Goal: Task Accomplishment & Management: Use online tool/utility

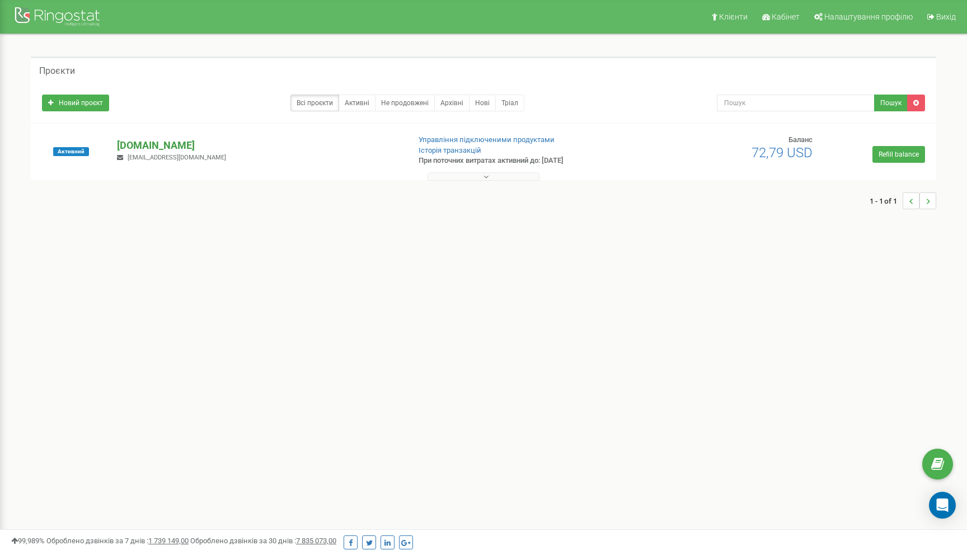
click at [166, 142] on p "[DOMAIN_NAME]" at bounding box center [258, 145] width 283 height 15
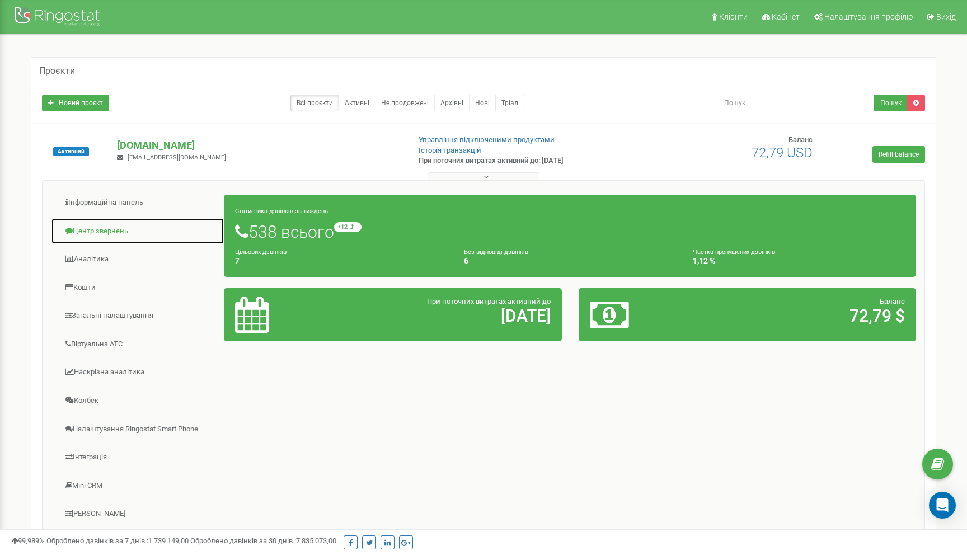
click at [102, 232] on link "Центр звернень" at bounding box center [137, 231] width 173 height 27
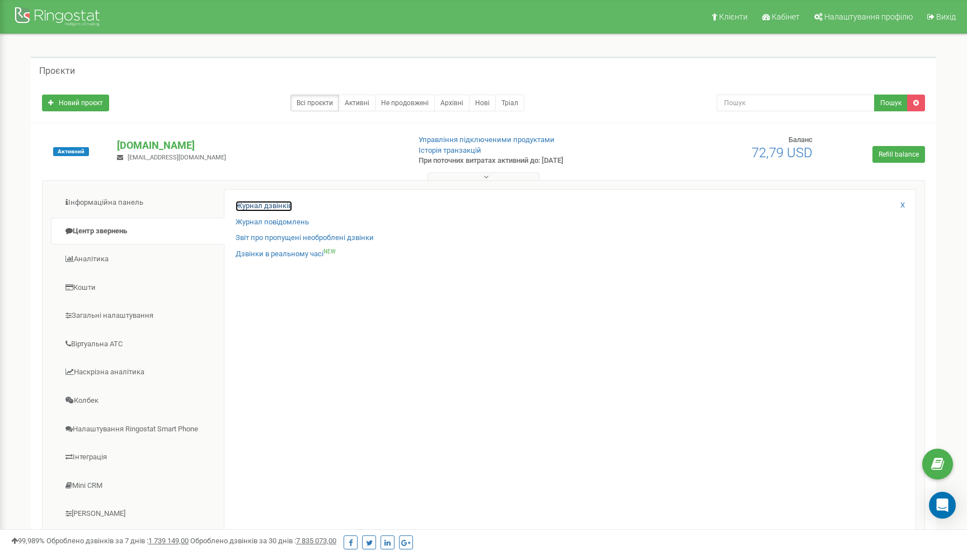
click at [251, 203] on link "Журнал дзвінків" at bounding box center [264, 206] width 57 height 11
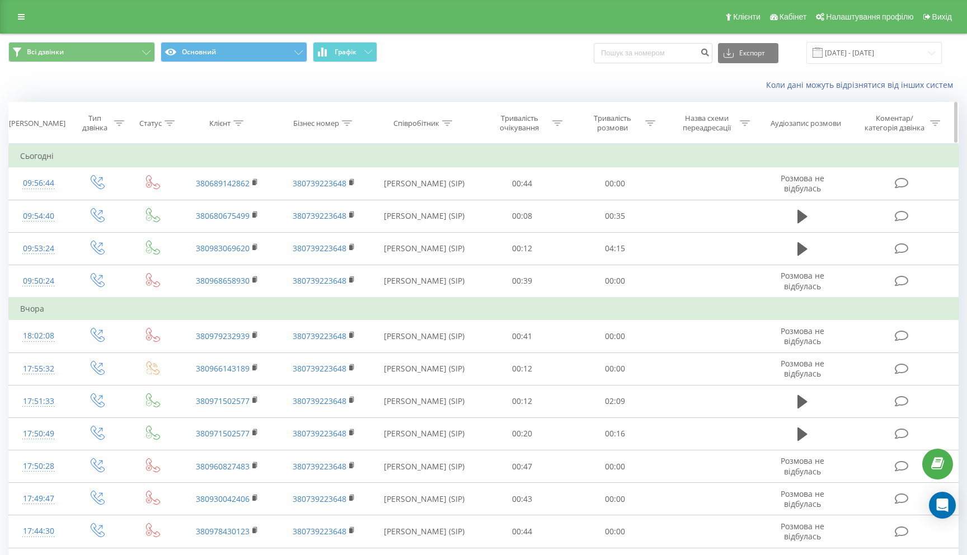
click at [444, 127] on div at bounding box center [447, 124] width 10 height 10
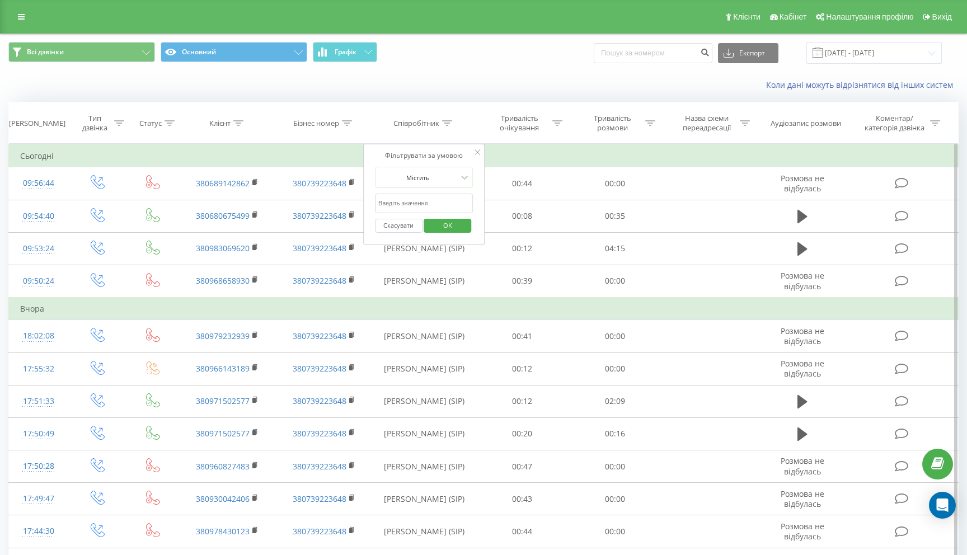
click at [421, 199] on input "text" at bounding box center [424, 204] width 98 height 20
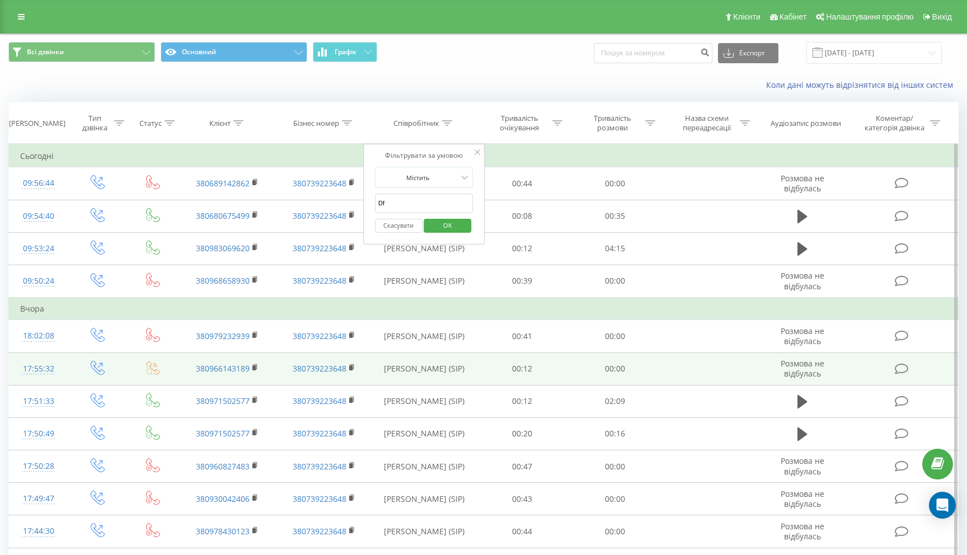
type input "D"
type input "Валік"
click button "OK" at bounding box center [448, 226] width 48 height 14
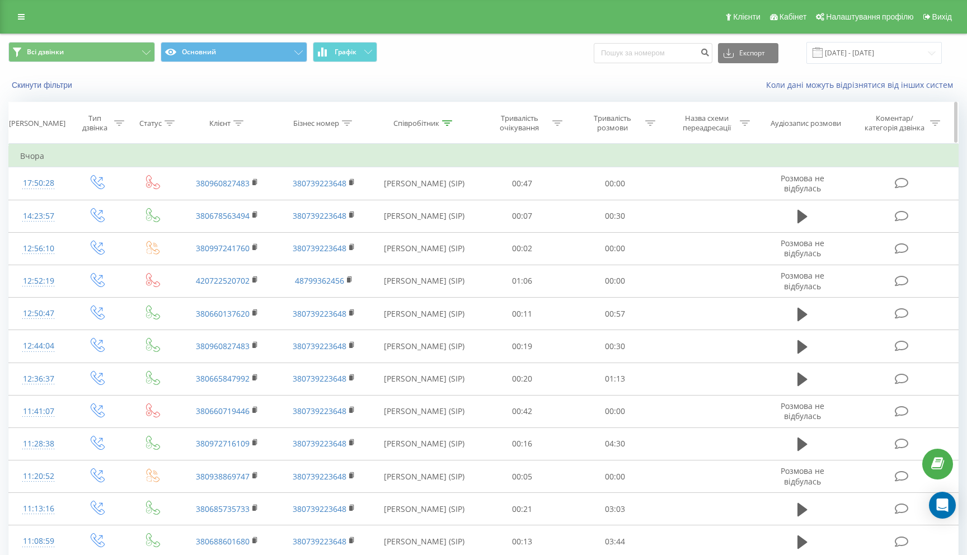
click at [641, 122] on div "Тривалість розмови" at bounding box center [612, 123] width 60 height 19
click at [623, 170] on div "Дорівнює" at bounding box center [609, 177] width 82 height 17
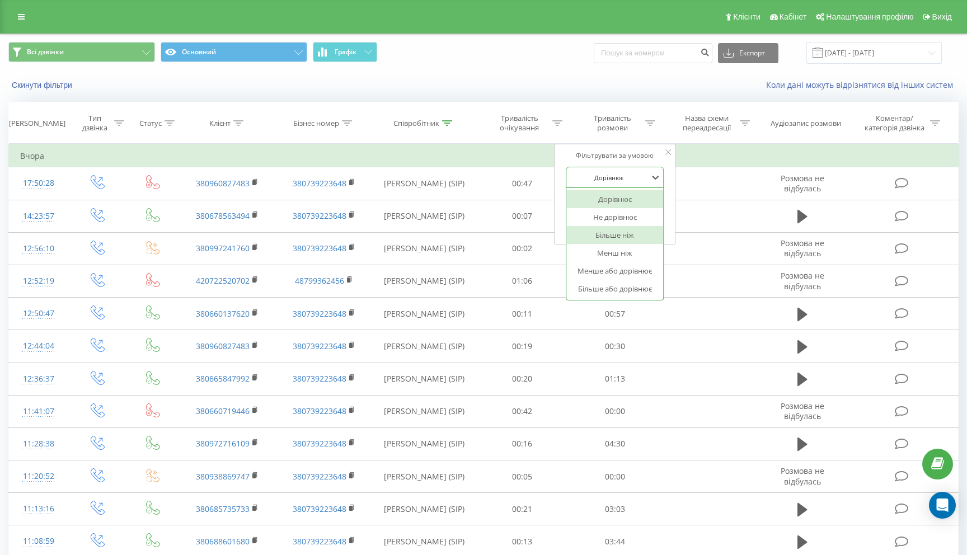
click at [644, 234] on div "Більше ніж" at bounding box center [614, 235] width 97 height 18
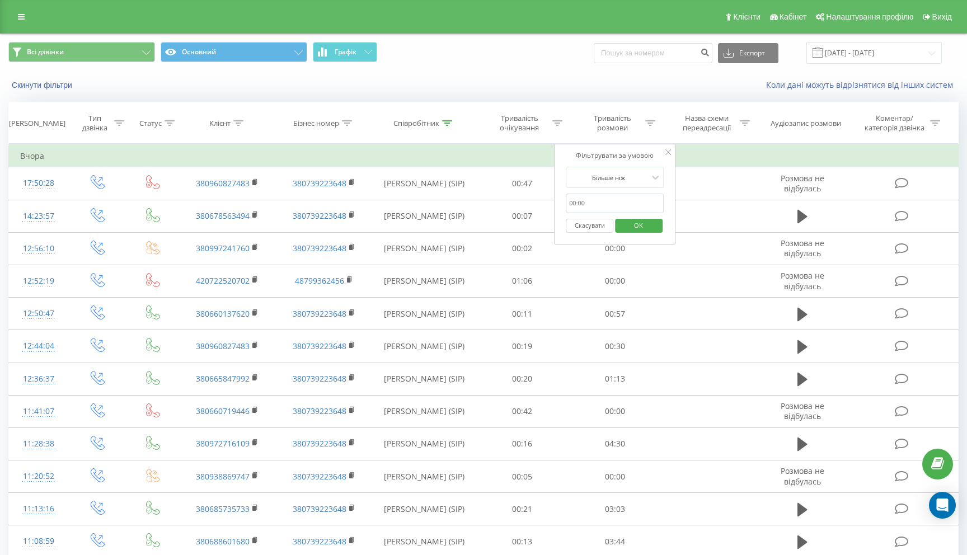
click at [624, 203] on input "text" at bounding box center [615, 204] width 98 height 20
type input "45"
click at [633, 229] on span "OK" at bounding box center [638, 224] width 31 height 17
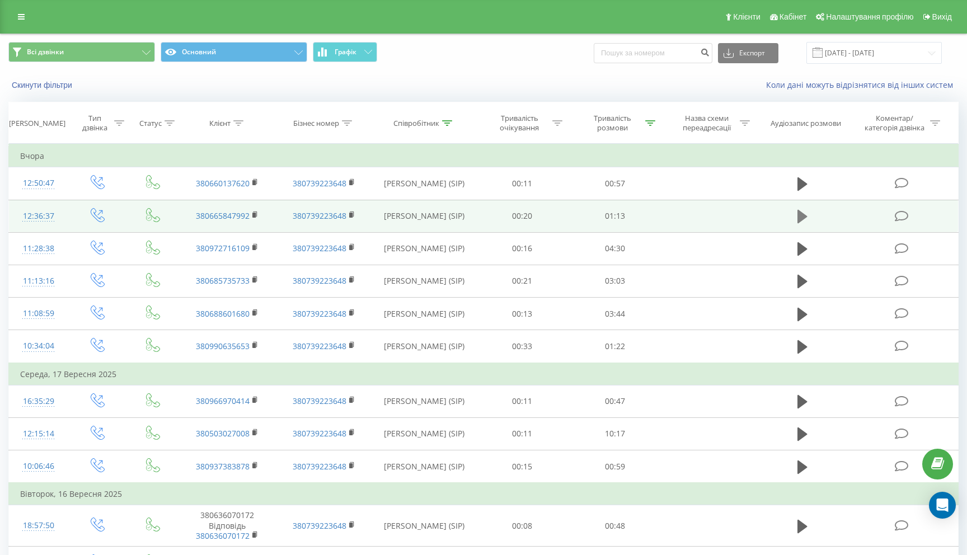
click at [803, 219] on icon at bounding box center [802, 216] width 10 height 13
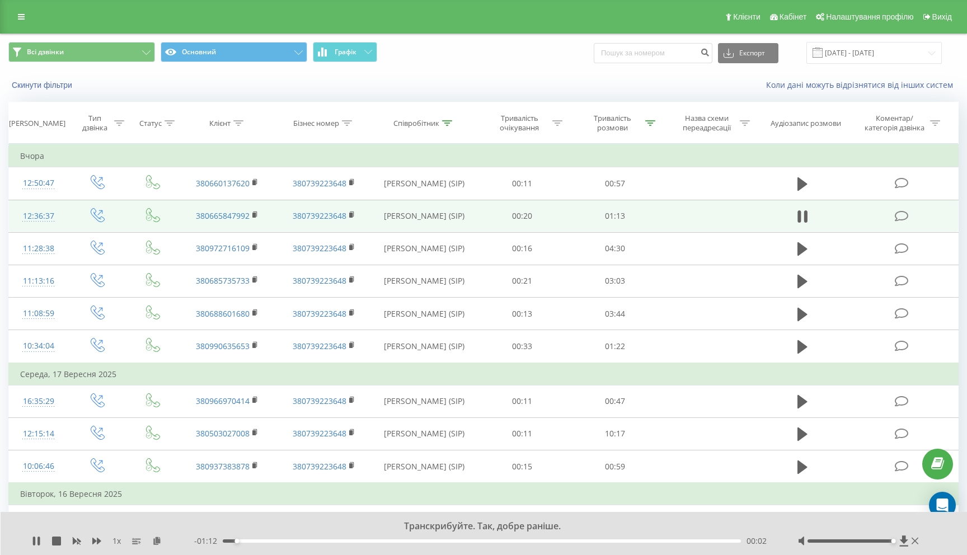
drag, startPoint x: 851, startPoint y: 543, endPoint x: 896, endPoint y: 535, distance: 45.3
click at [895, 536] on div at bounding box center [859, 540] width 123 height 11
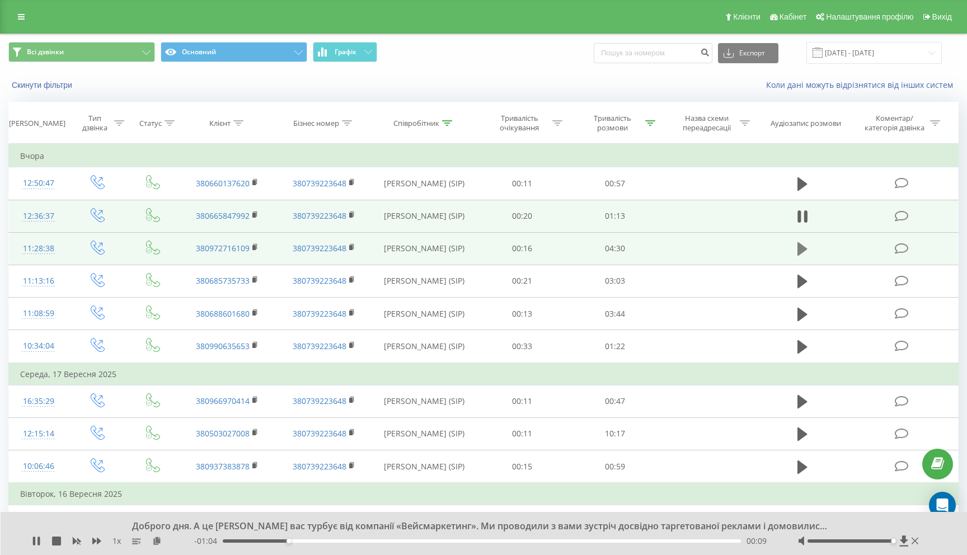
click at [799, 247] on icon at bounding box center [802, 248] width 10 height 13
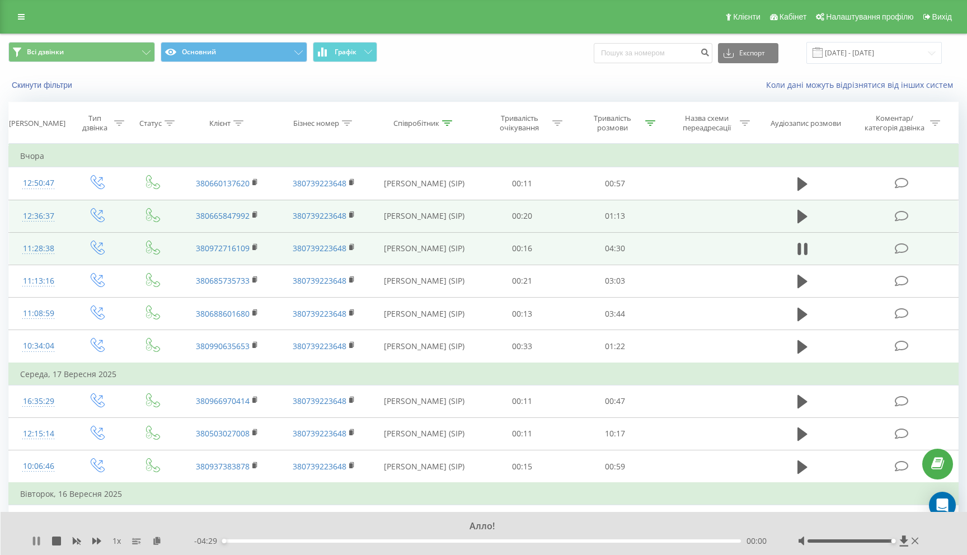
click at [37, 539] on icon at bounding box center [38, 540] width 2 height 9
click at [40, 539] on icon at bounding box center [36, 540] width 9 height 9
click at [292, 540] on div "00:27" at bounding box center [482, 540] width 518 height 3
click at [289, 540] on div "00:41" at bounding box center [482, 540] width 518 height 3
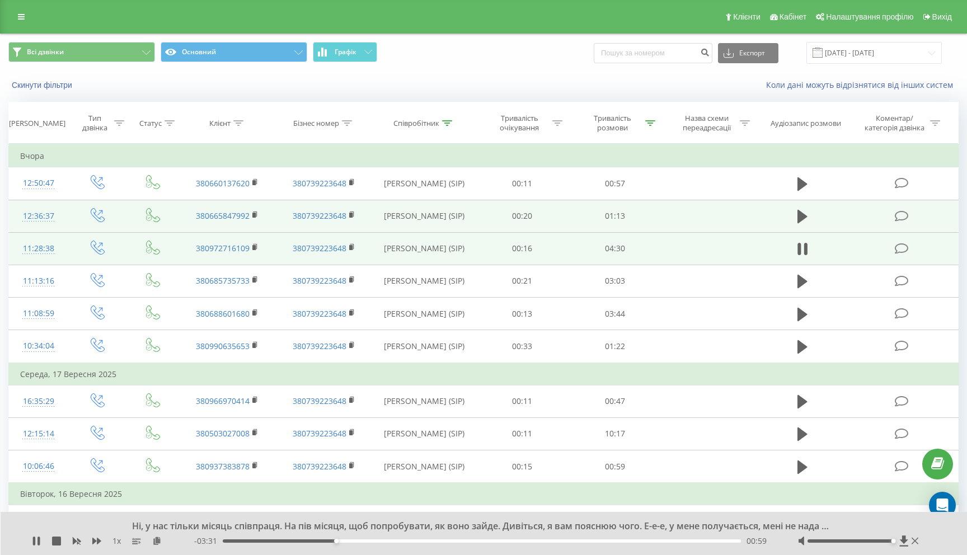
click at [114, 541] on span "1 x" at bounding box center [116, 540] width 8 height 11
click at [102, 541] on div "1 x" at bounding box center [113, 540] width 162 height 11
click at [96, 541] on icon at bounding box center [96, 541] width 9 height 7
click at [362, 541] on div "01:05" at bounding box center [482, 540] width 518 height 3
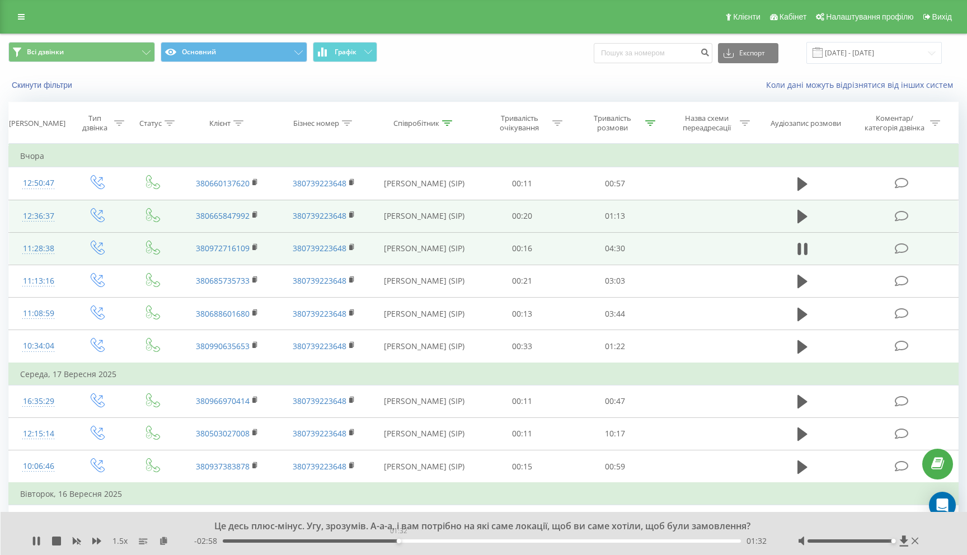
click at [398, 542] on div "01:32" at bounding box center [482, 540] width 518 height 3
click at [439, 539] on div "01:53" at bounding box center [482, 540] width 518 height 3
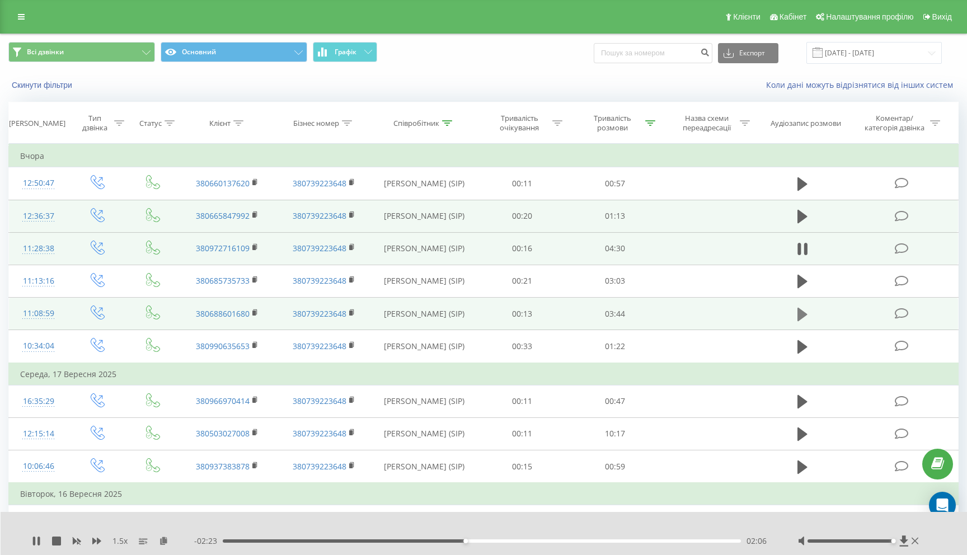
click at [802, 317] on icon at bounding box center [802, 313] width 10 height 13
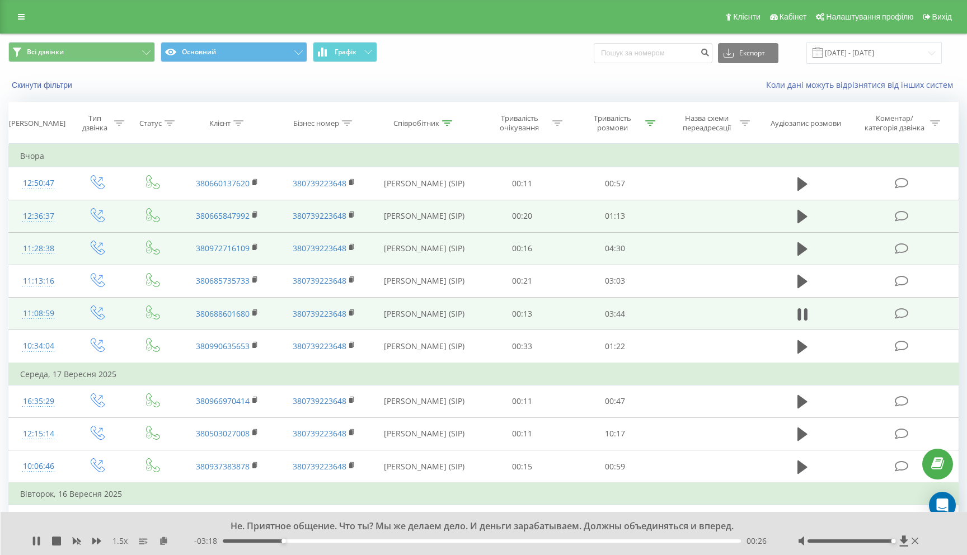
click at [302, 539] on div "00:26" at bounding box center [482, 540] width 518 height 3
click at [332, 541] on div "00:35" at bounding box center [482, 540] width 518 height 3
click at [380, 541] on div "00:51" at bounding box center [482, 540] width 518 height 3
click at [430, 540] on div "01:12" at bounding box center [482, 540] width 518 height 3
click at [473, 538] on div "- 02:14 01:30 01:30" at bounding box center [482, 540] width 576 height 11
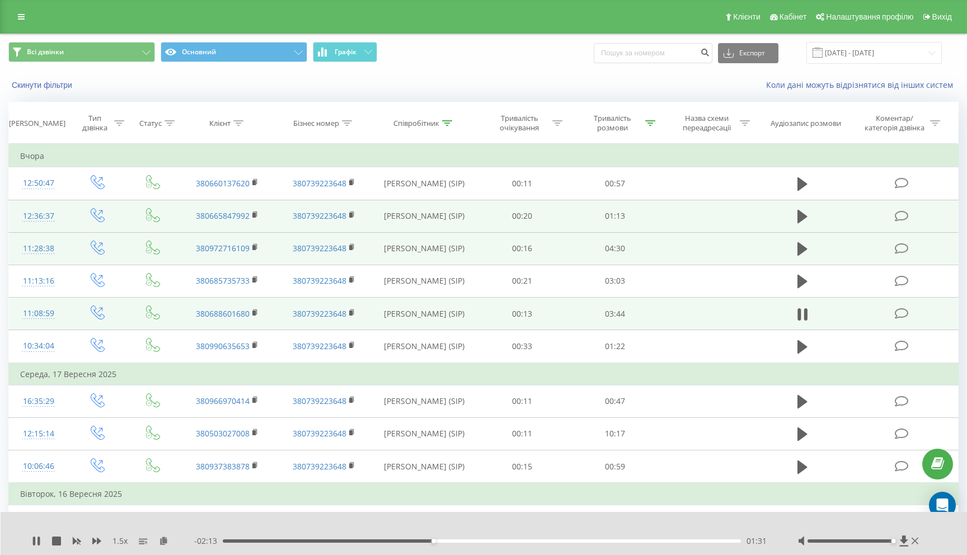
click at [512, 538] on div "- 02:13 01:31 01:31" at bounding box center [482, 540] width 576 height 11
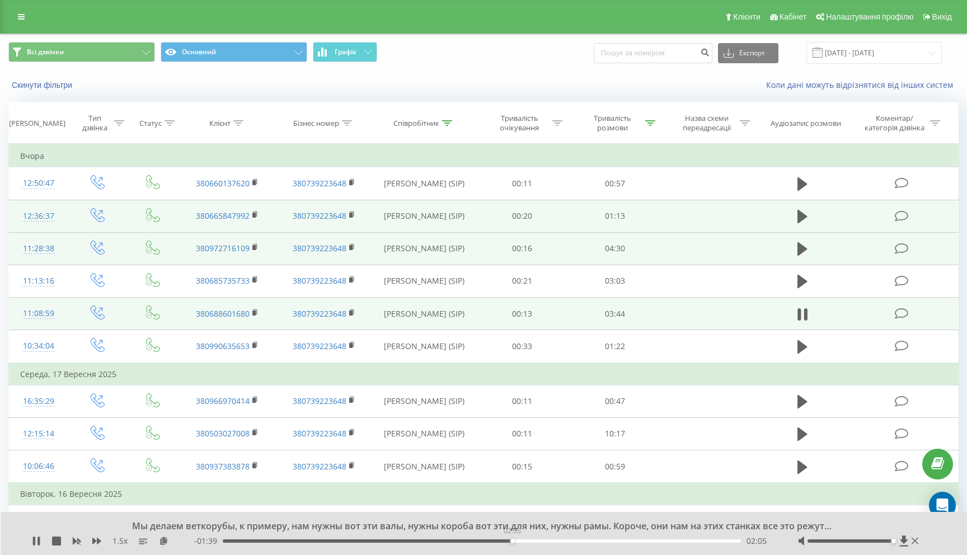
click at [512, 542] on div "02:05" at bounding box center [482, 540] width 518 height 3
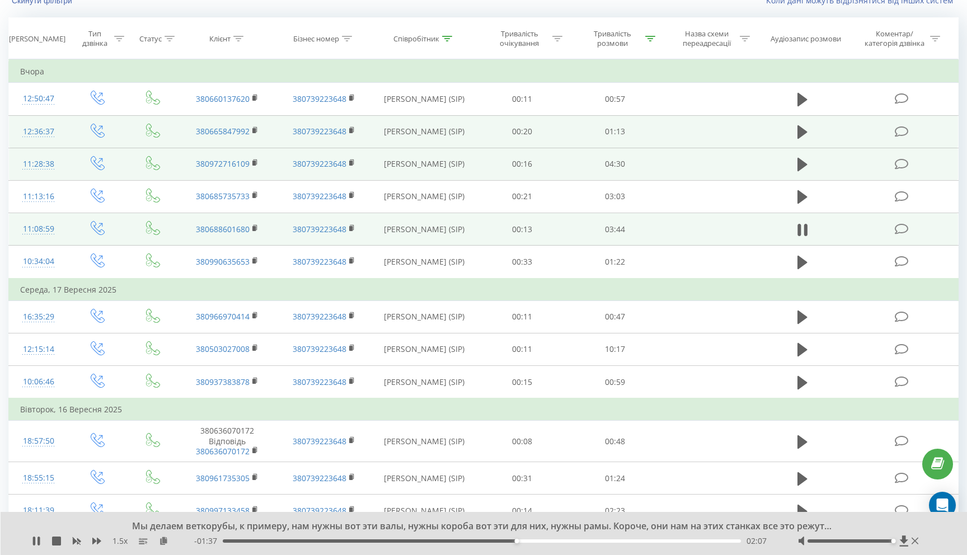
scroll to position [128, 0]
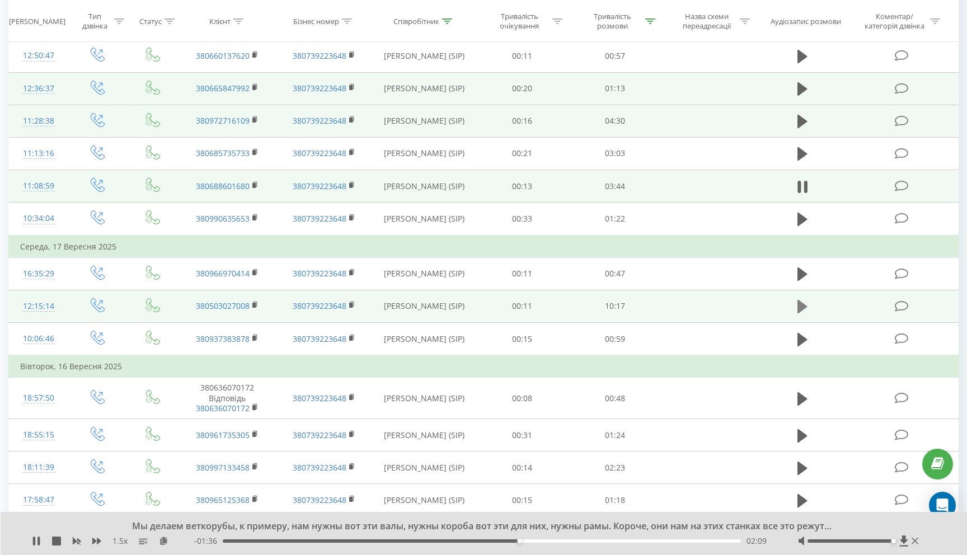
click at [799, 306] on icon at bounding box center [802, 306] width 10 height 13
click at [903, 539] on icon at bounding box center [903, 540] width 8 height 11
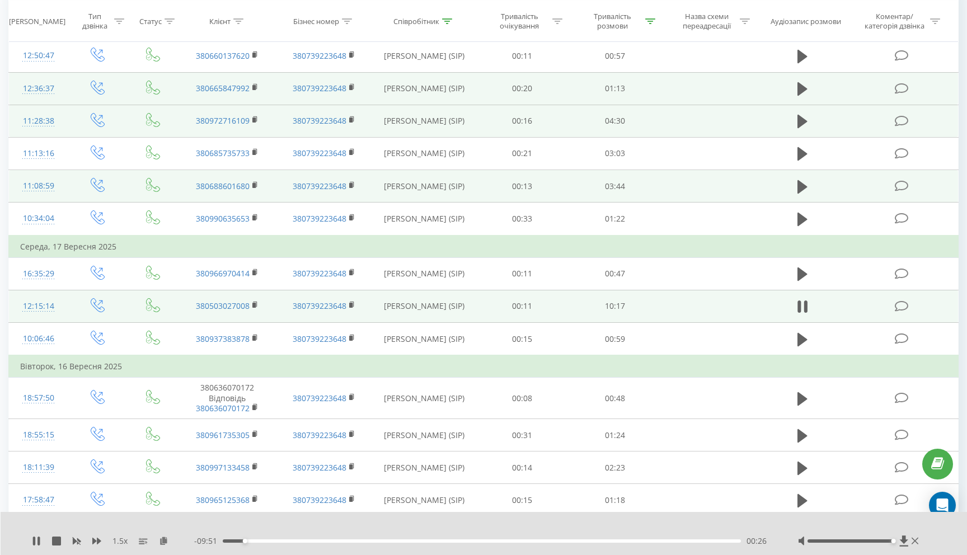
click at [692, 241] on td "Середа, 17 Вересня 2025" at bounding box center [483, 247] width 949 height 22
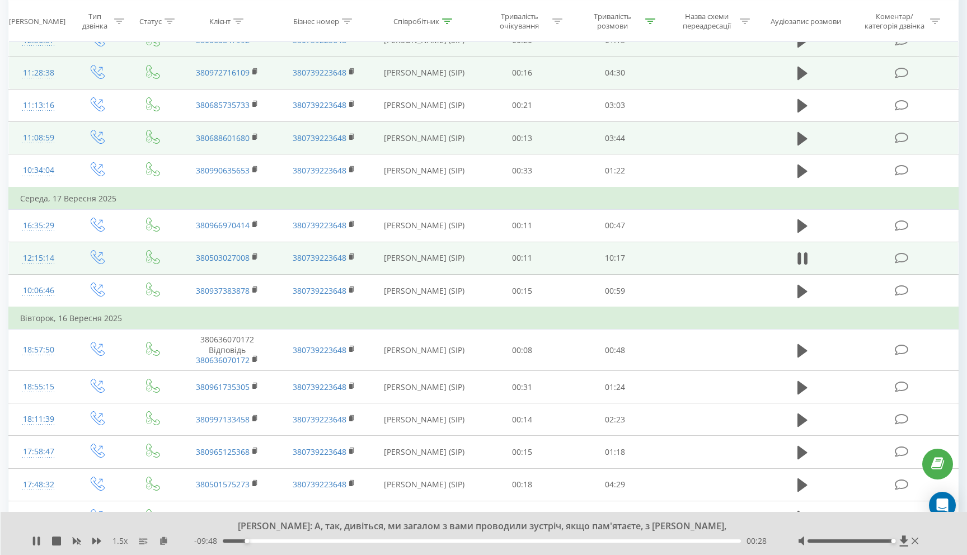
scroll to position [177, 0]
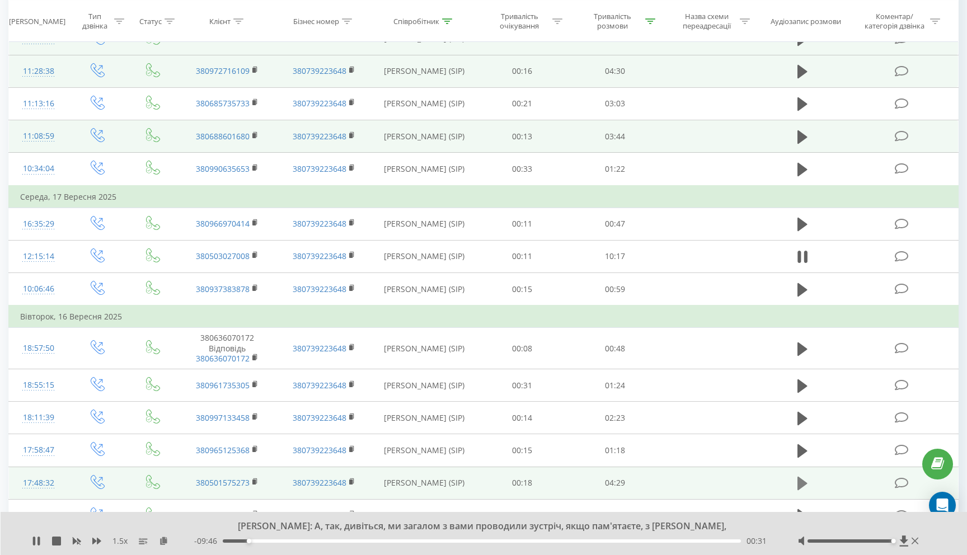
click at [796, 483] on button at bounding box center [802, 483] width 17 height 17
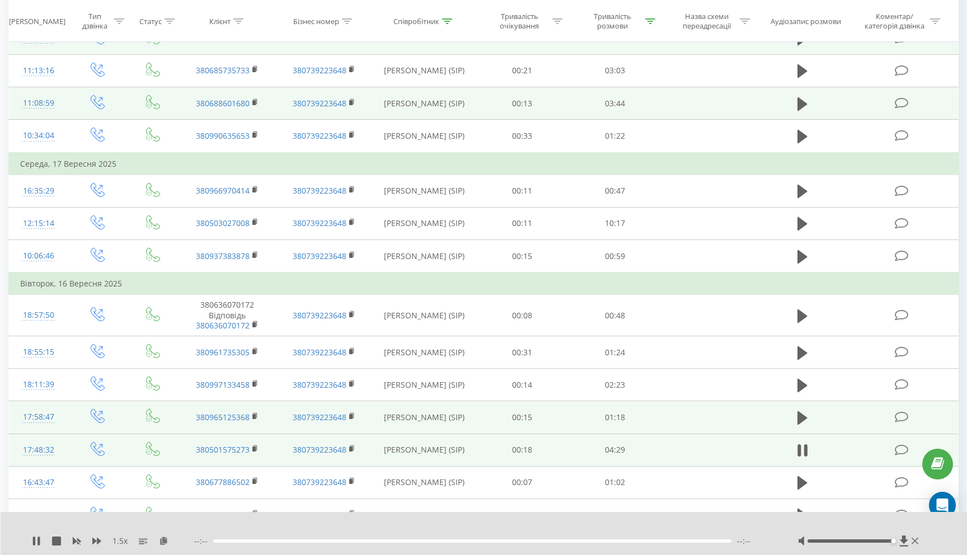
scroll to position [211, 0]
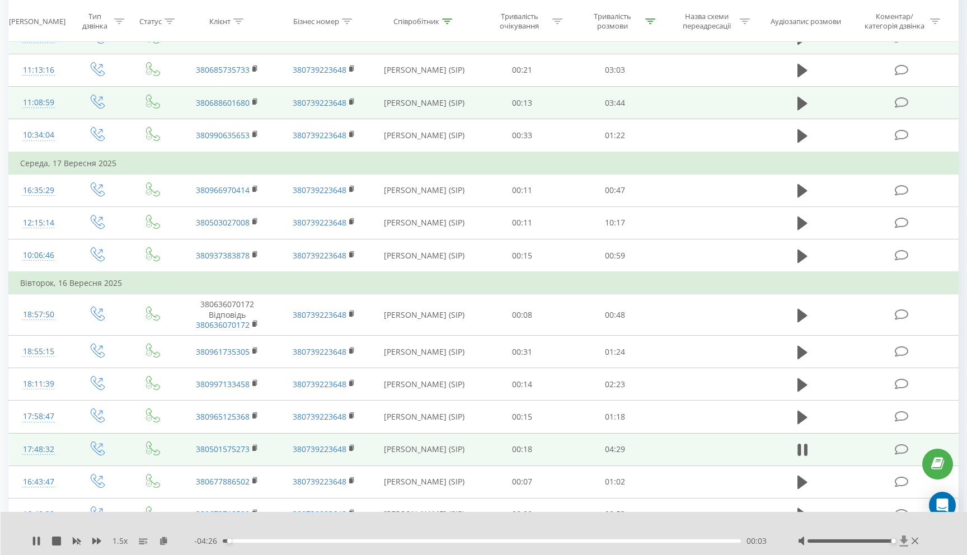
click at [902, 541] on icon at bounding box center [903, 540] width 8 height 11
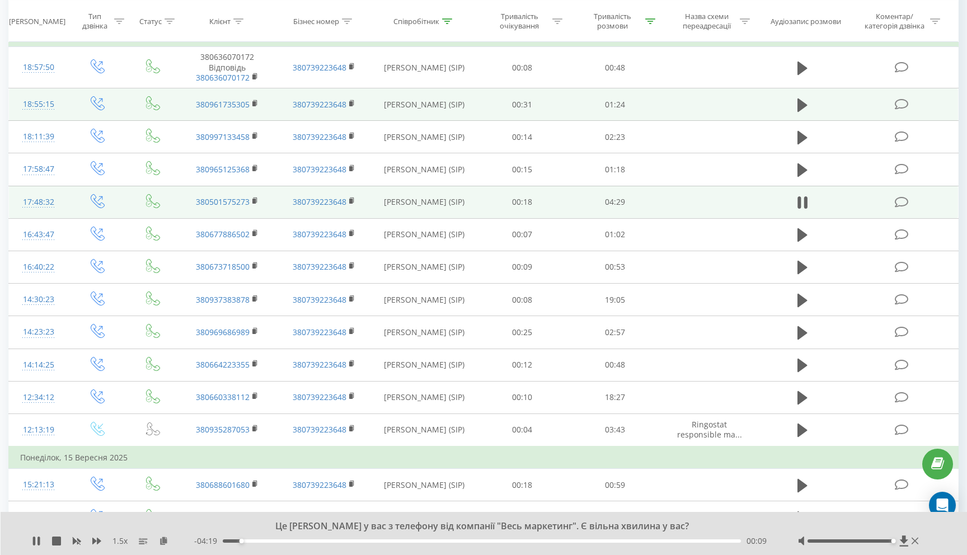
scroll to position [473, 0]
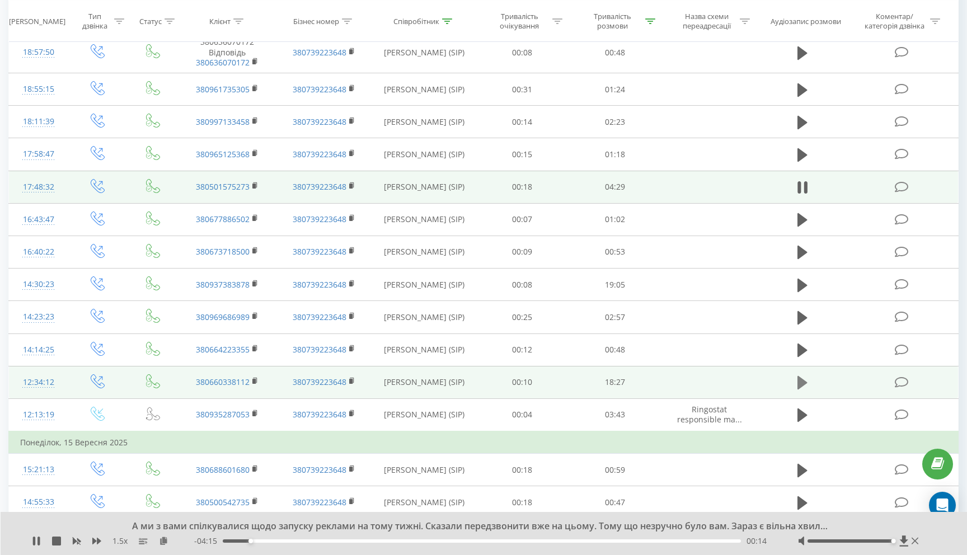
click at [802, 382] on icon at bounding box center [802, 382] width 10 height 13
click at [240, 541] on div "00:14" at bounding box center [482, 540] width 518 height 3
click at [263, 541] on div "01:28" at bounding box center [482, 540] width 518 height 3
click at [276, 540] on div "01:55" at bounding box center [482, 540] width 518 height 3
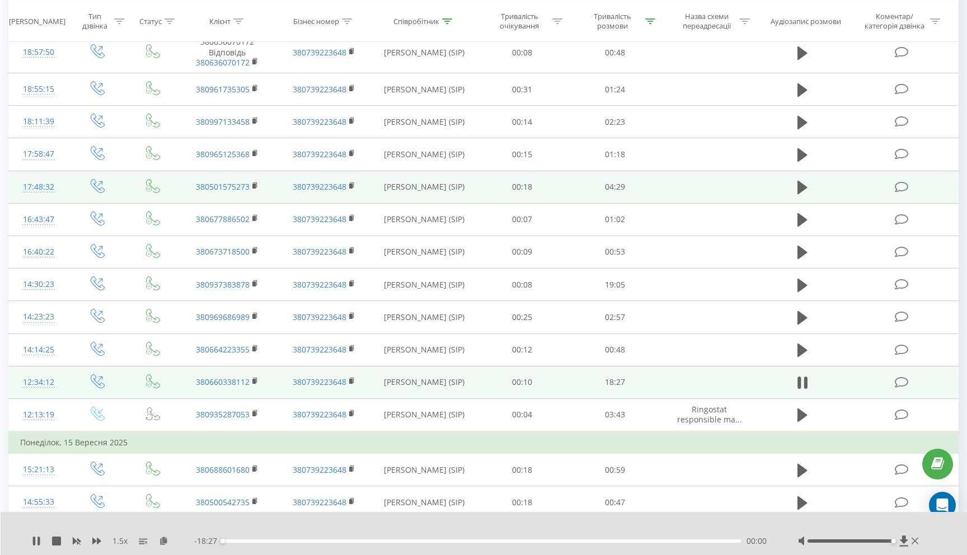
click at [305, 540] on div "00:00" at bounding box center [482, 540] width 518 height 3
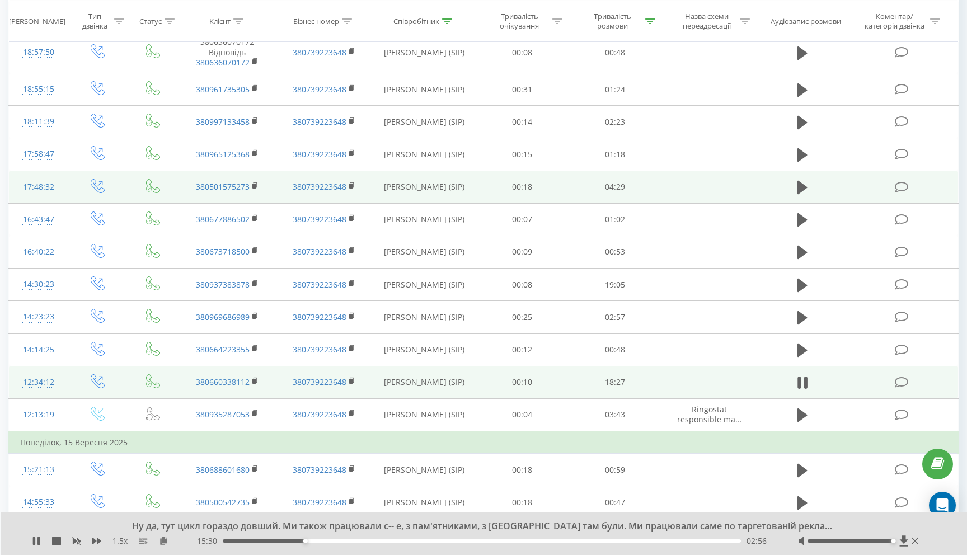
click at [336, 540] on div "02:56" at bounding box center [482, 540] width 518 height 3
click at [900, 538] on icon at bounding box center [904, 540] width 10 height 11
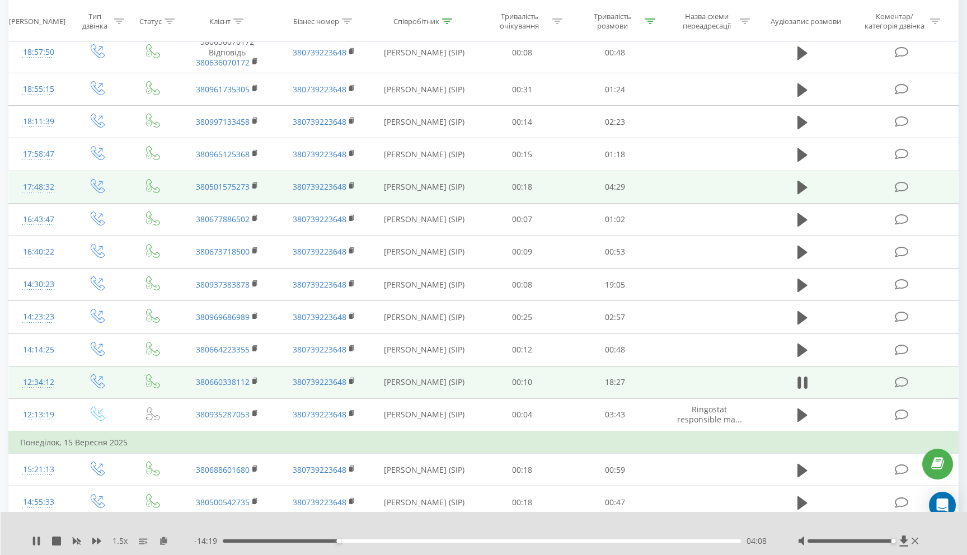
click at [723, 447] on td "Понеділок, 15 Вересня 2025" at bounding box center [483, 442] width 949 height 22
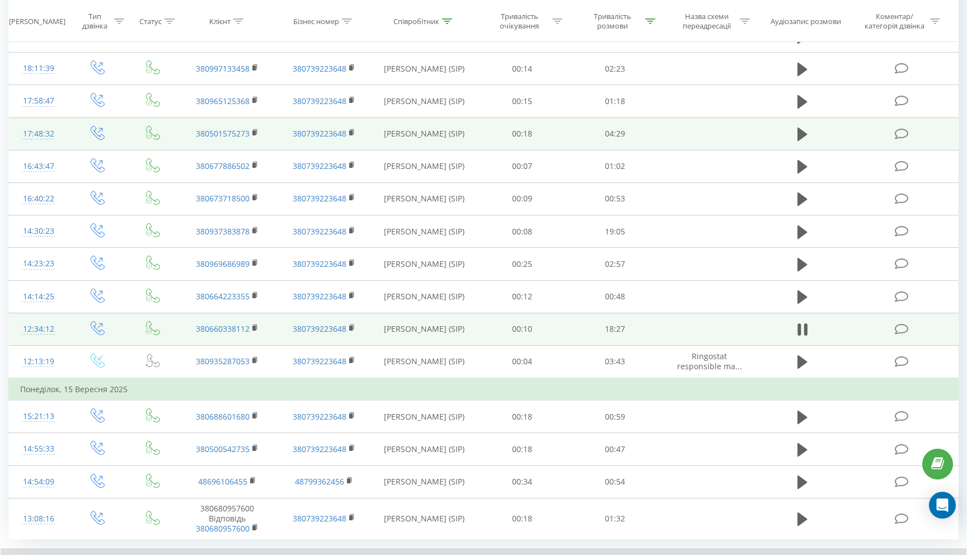
scroll to position [508, 0]
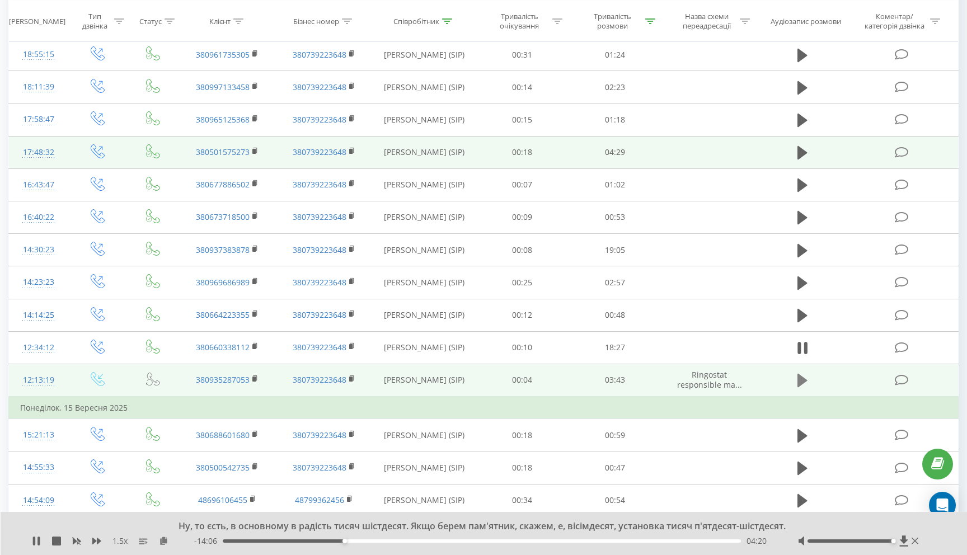
click at [802, 388] on icon at bounding box center [802, 381] width 10 height 16
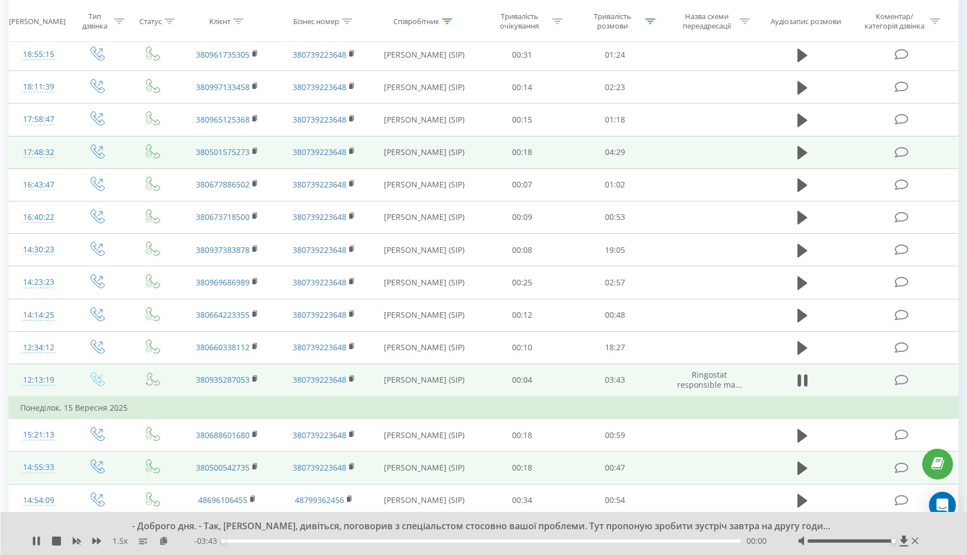
scroll to position [596, 0]
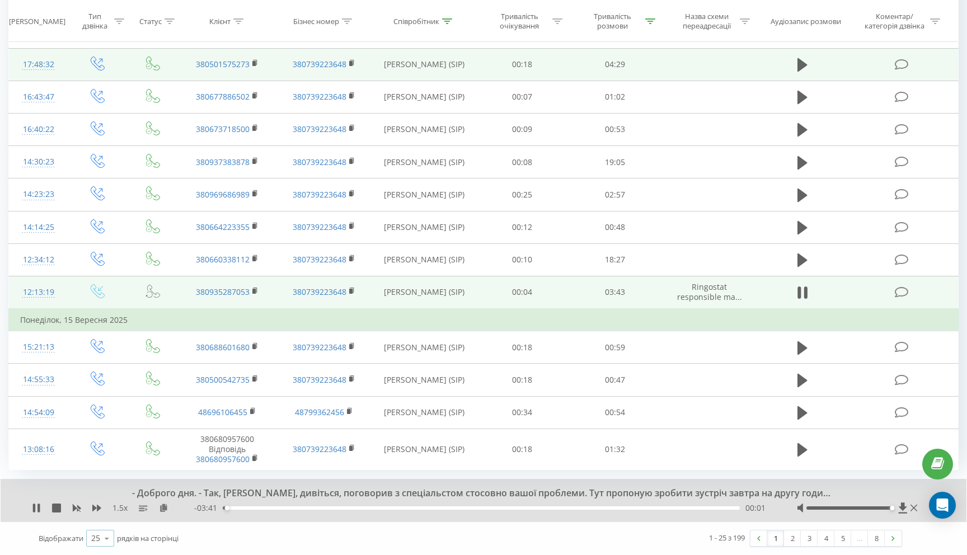
click at [100, 536] on icon at bounding box center [106, 539] width 17 height 22
click at [106, 506] on div "50" at bounding box center [100, 506] width 27 height 16
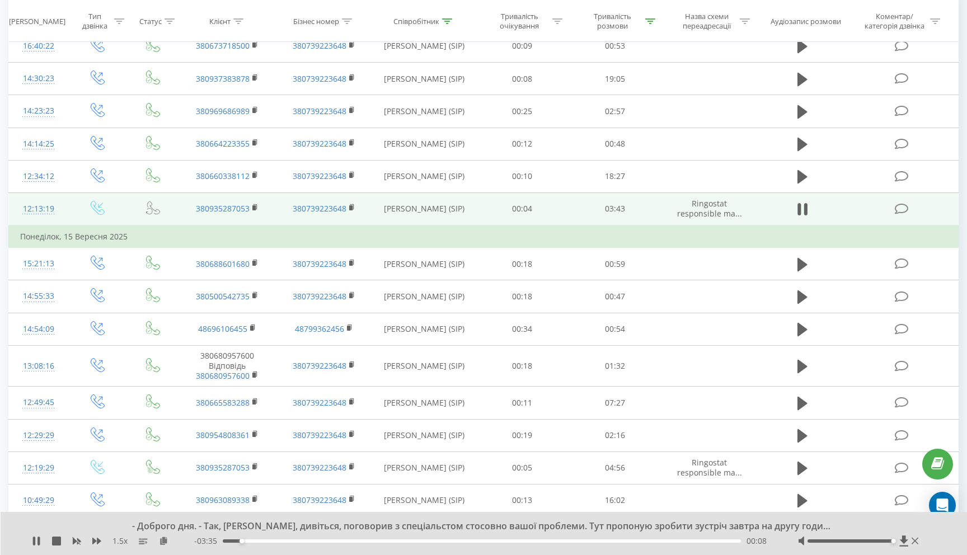
scroll to position [692, 0]
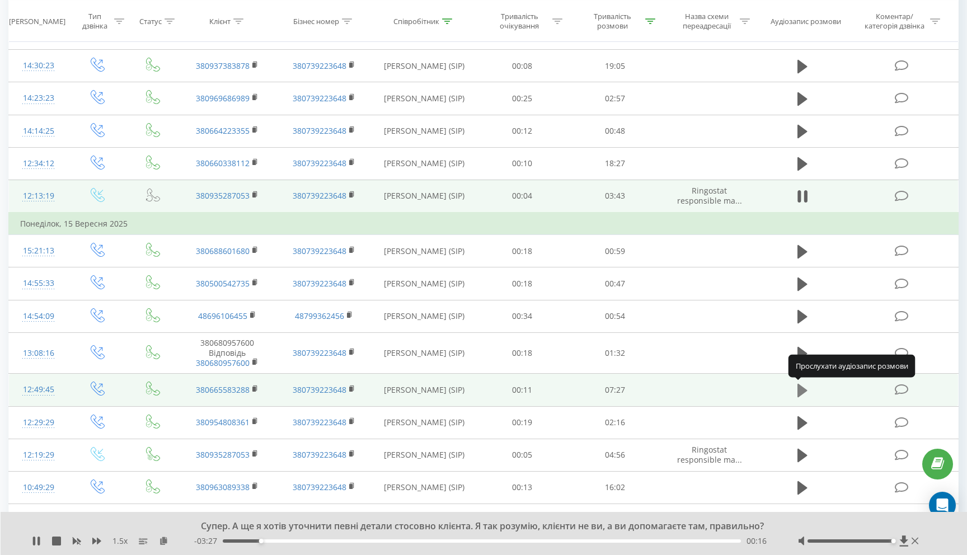
click at [801, 393] on icon at bounding box center [802, 390] width 10 height 13
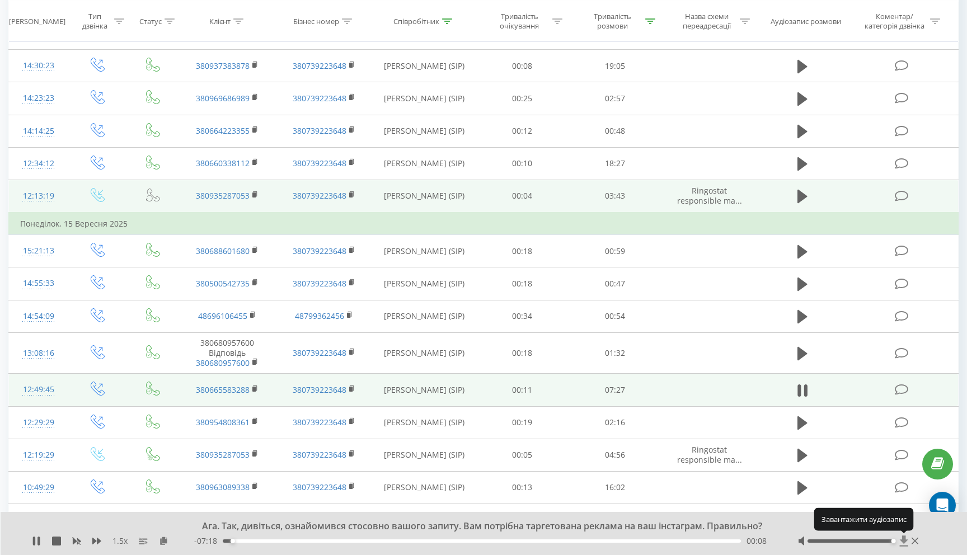
click at [905, 543] on icon at bounding box center [904, 540] width 10 height 11
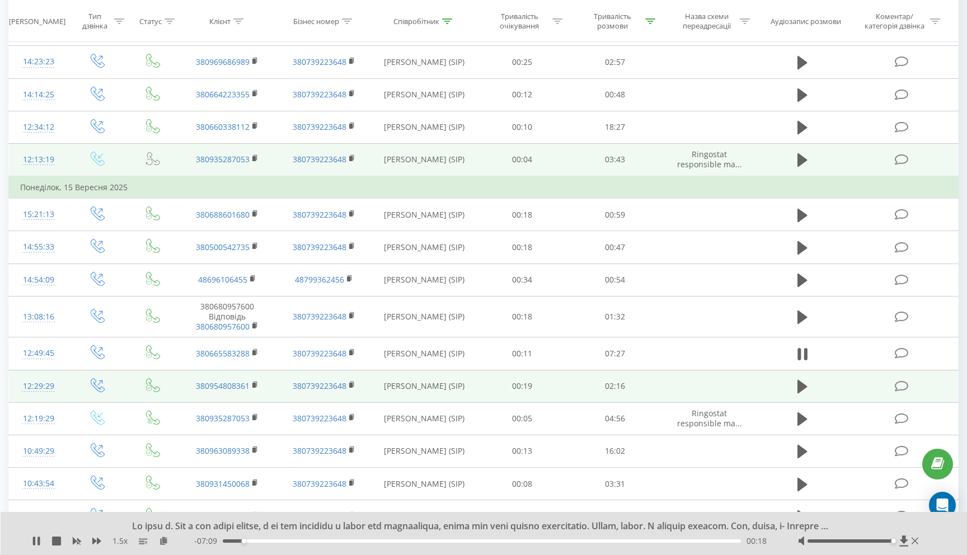
scroll to position [729, 0]
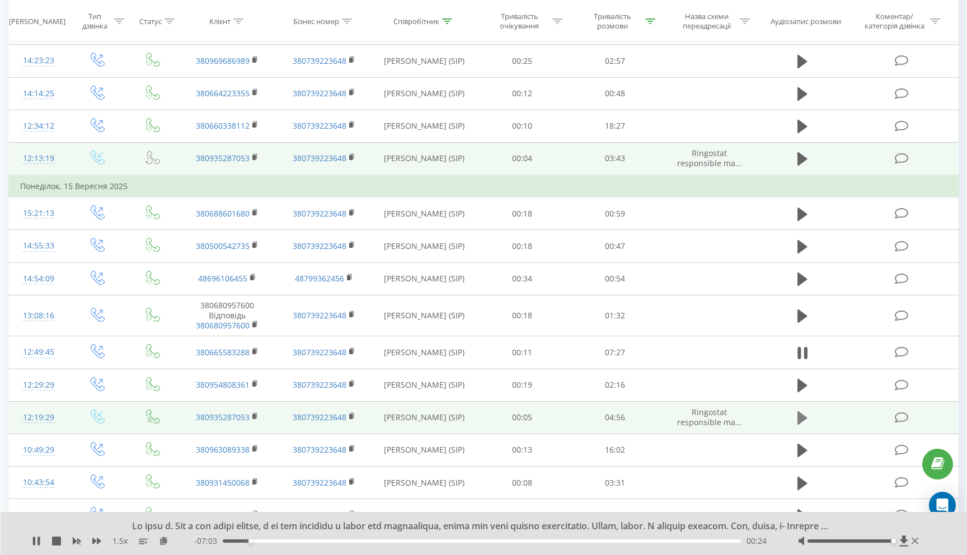
click at [802, 409] on button at bounding box center [802, 417] width 17 height 17
click at [273, 544] on div "- 04:52 00:04 00:04" at bounding box center [482, 540] width 576 height 11
click at [290, 539] on div "00:38" at bounding box center [482, 540] width 518 height 3
click at [340, 536] on div "- 04:15 00:41 00:41" at bounding box center [482, 540] width 576 height 11
click at [339, 538] on div "- 04:15 00:41 00:41" at bounding box center [482, 540] width 576 height 11
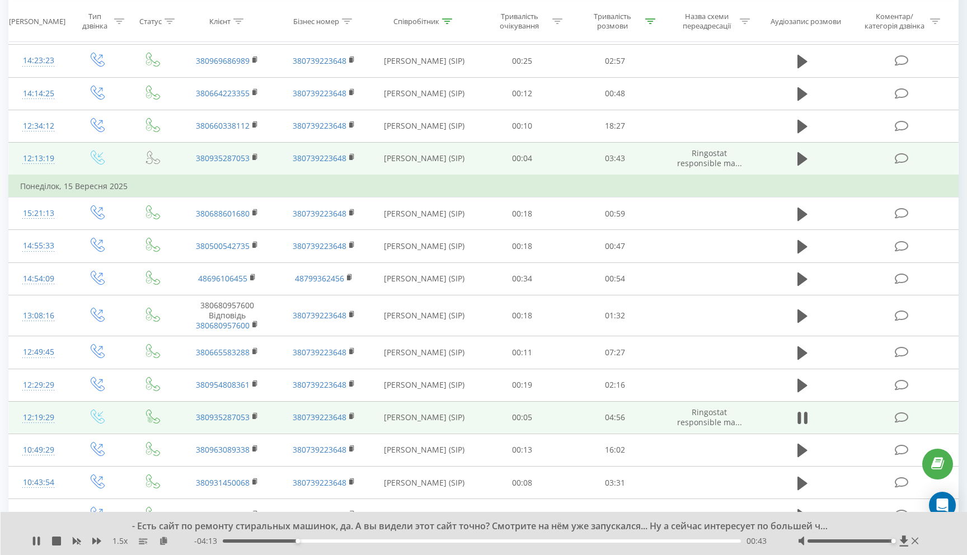
click at [397, 549] on div "- Есть сайт по ремонту стиральных машинок, да. А вы видели этот сайт точно? Смо…" at bounding box center [484, 533] width 967 height 43
click at [352, 540] on div "00:44" at bounding box center [482, 540] width 518 height 3
click at [903, 543] on icon at bounding box center [903, 540] width 8 height 11
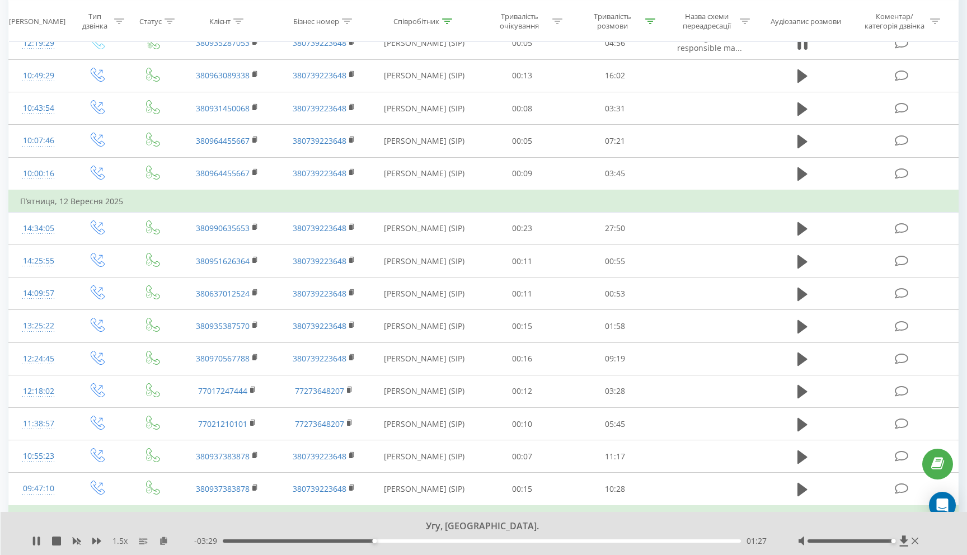
scroll to position [1108, 0]
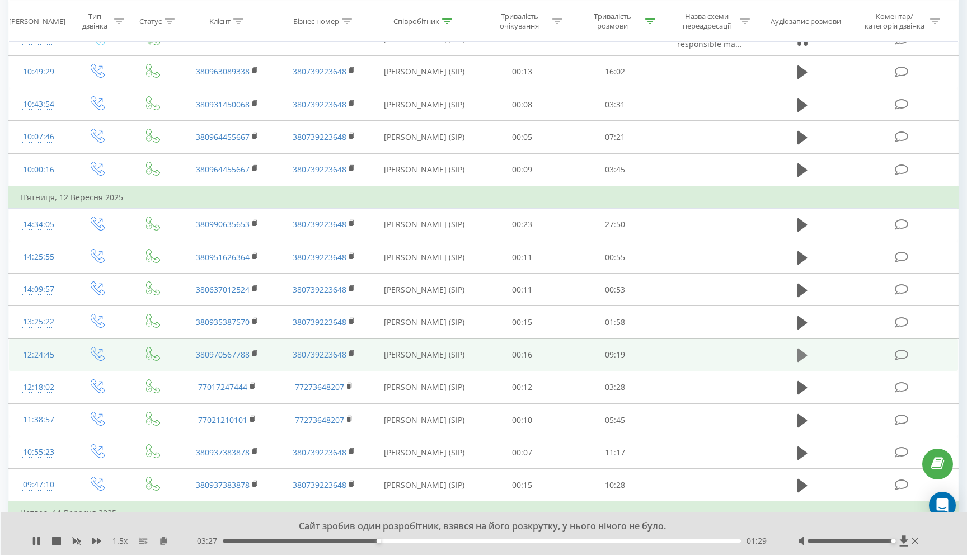
click at [794, 351] on button at bounding box center [802, 355] width 17 height 17
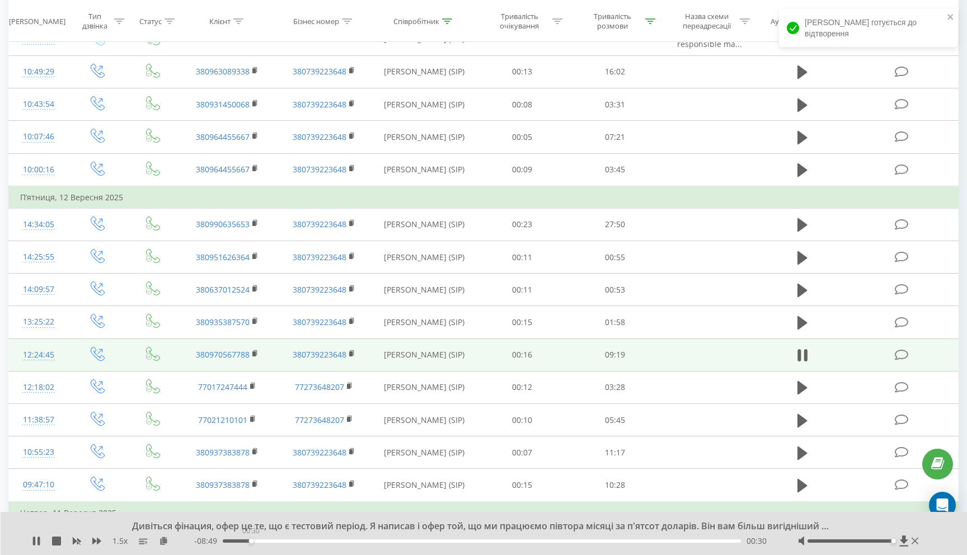
click at [251, 540] on div "00:30" at bounding box center [482, 540] width 518 height 3
click at [293, 545] on div "- 08:48 00:31 00:31" at bounding box center [482, 540] width 576 height 11
click at [901, 540] on icon at bounding box center [903, 540] width 8 height 11
